Goal: Register for event/course

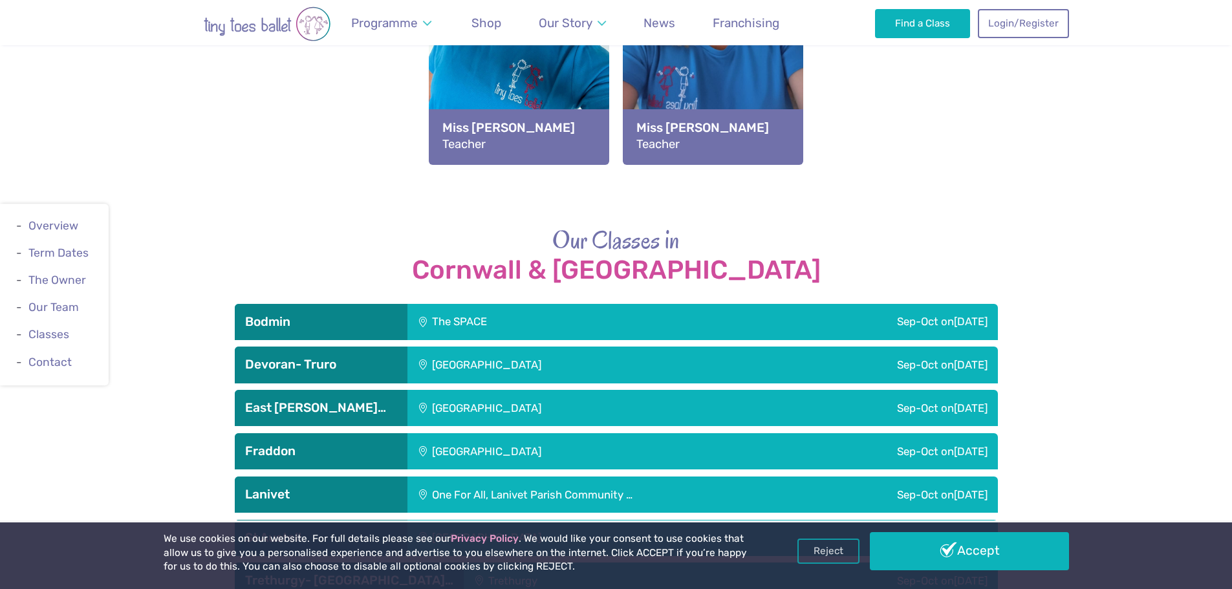
scroll to position [1682, 0]
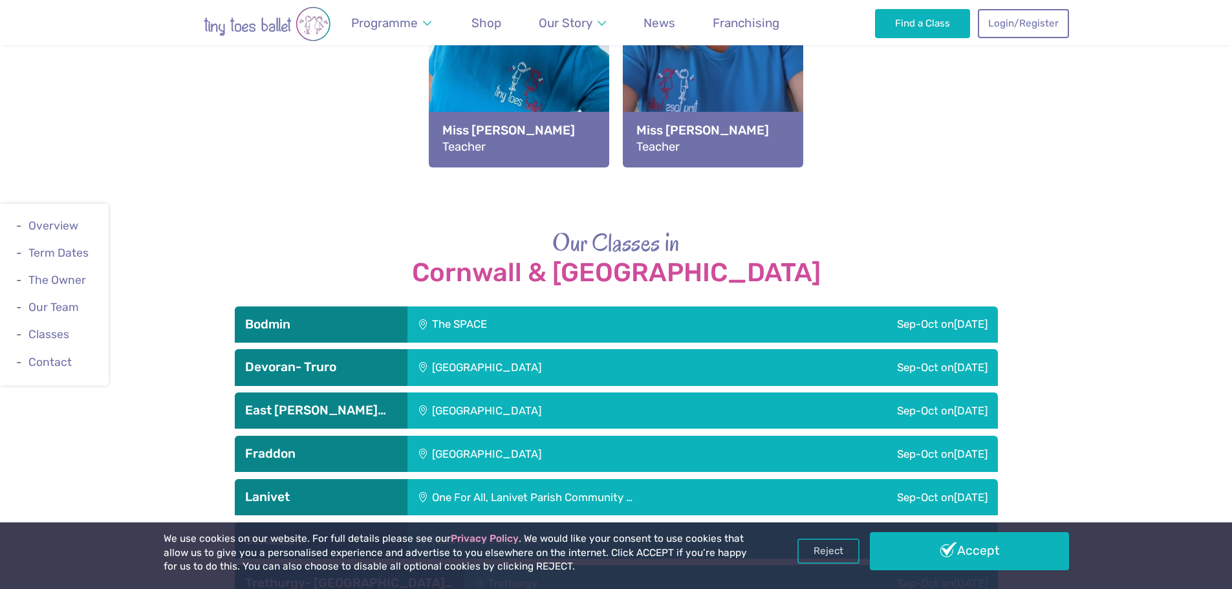
drag, startPoint x: 338, startPoint y: 251, endPoint x: 337, endPoint y: 261, distance: 10.4
click at [338, 307] on div "Bodmin" at bounding box center [321, 325] width 173 height 36
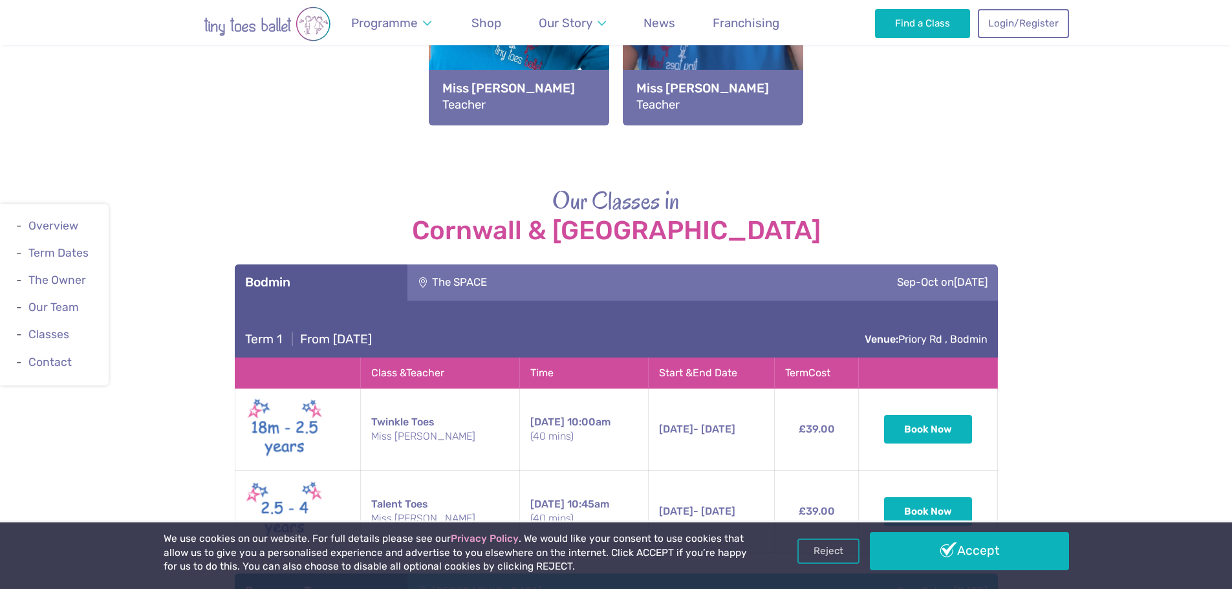
scroll to position [1940, 0]
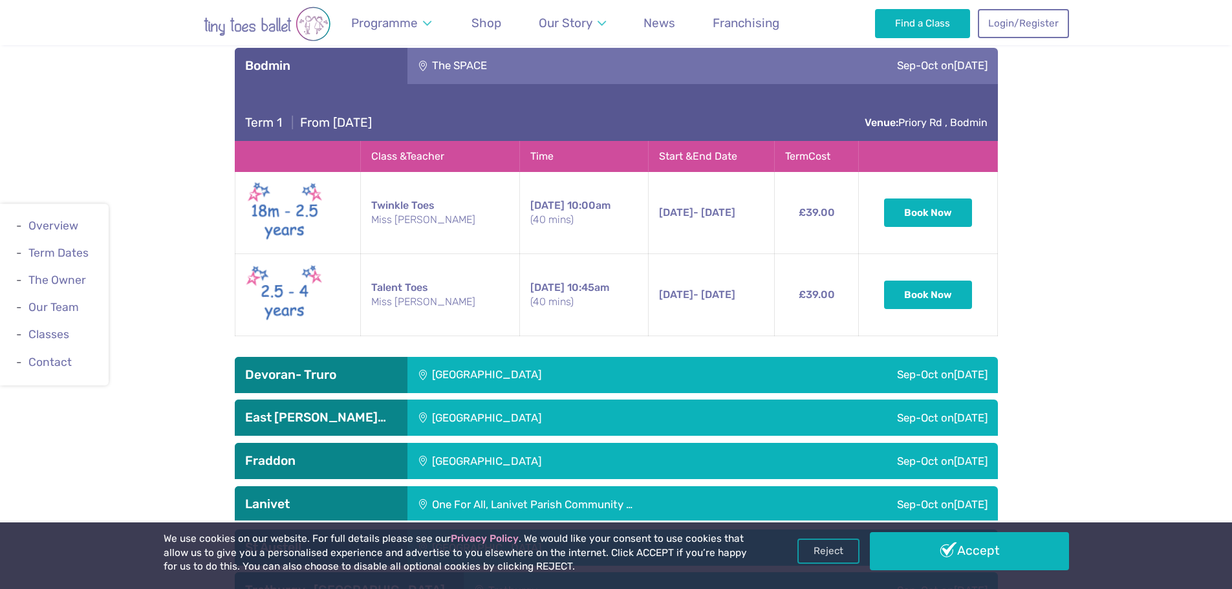
drag, startPoint x: 635, startPoint y: 144, endPoint x: 731, endPoint y: 149, distance: 96.5
click at [731, 172] on td "[DATE] - [DATE] [DATE] - [DATE] 10:00am (40 mins)" at bounding box center [711, 213] width 126 height 82
drag, startPoint x: 826, startPoint y: 153, endPoint x: 794, endPoint y: 147, distance: 32.7
click at [794, 172] on td "£39.00" at bounding box center [816, 213] width 85 height 82
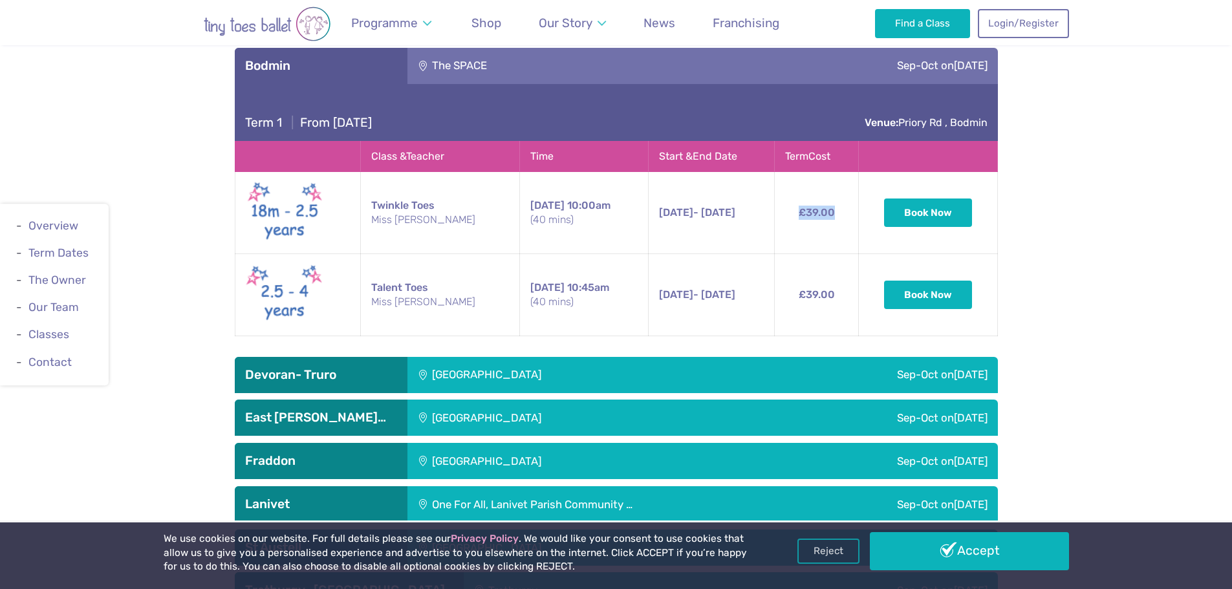
click at [792, 172] on td "£39.00" at bounding box center [816, 213] width 85 height 82
drag, startPoint x: 702, startPoint y: 153, endPoint x: 596, endPoint y: 150, distance: 106.1
click at [596, 172] on tr "Twinkle Toes Miss [PERSON_NAME] [DATE] 10:00am (40 mins) [DATE] - [DATE] [DATE]…" at bounding box center [616, 213] width 763 height 82
drag, startPoint x: 660, startPoint y: 148, endPoint x: 693, endPoint y: 194, distance: 56.5
click at [660, 206] on span "[DATE]" at bounding box center [676, 212] width 34 height 12
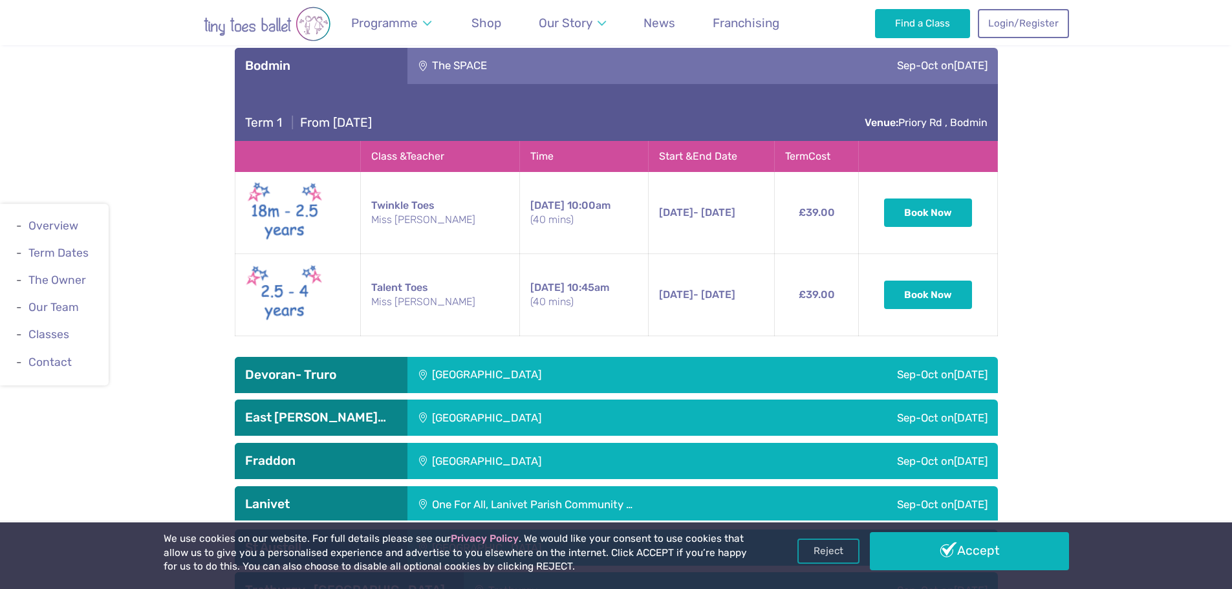
click at [715, 172] on td "[DATE] - [DATE] [DATE] - [DATE] 10:00am (40 mins)" at bounding box center [711, 213] width 126 height 82
click at [1054, 204] on div "Our Classes in [GEOGRAPHIC_DATA] & [GEOGRAPHIC_DATA] Bodmin The SPACE Sep-Oct […" at bounding box center [616, 289] width 1232 height 642
